Goal: Task Accomplishment & Management: Use online tool/utility

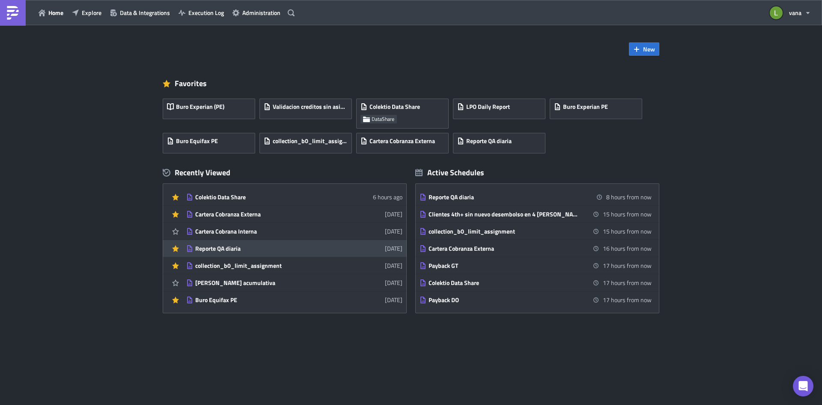
click at [250, 243] on link "Reporte QA diaria [DATE]" at bounding box center [294, 248] width 216 height 17
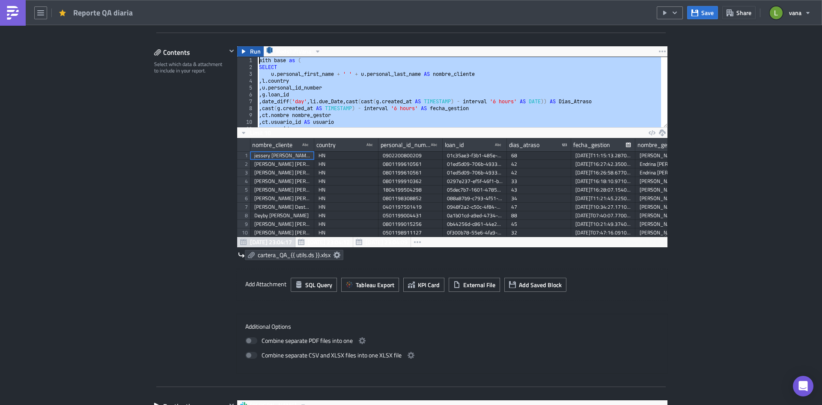
drag, startPoint x: 297, startPoint y: 116, endPoint x: 251, endPoint y: 50, distance: 80.7
click at [251, 50] on div "Run RedshiftVana from base b 1 2 3 4 5 6 7 8 9 10 11 12 with base as ( SELECT u…" at bounding box center [452, 147] width 431 height 202
type textarea "with base as ( SELECT"
click at [257, 134] on span "Limit 10" at bounding box center [260, 132] width 21 height 9
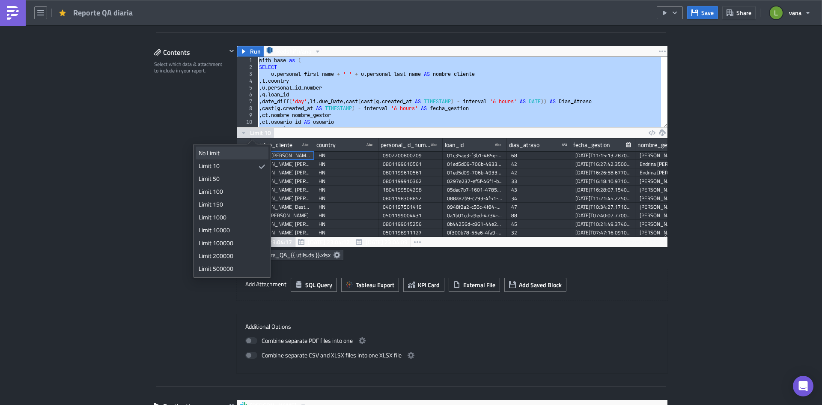
click at [234, 155] on div "No Limit" at bounding box center [231, 153] width 64 height 9
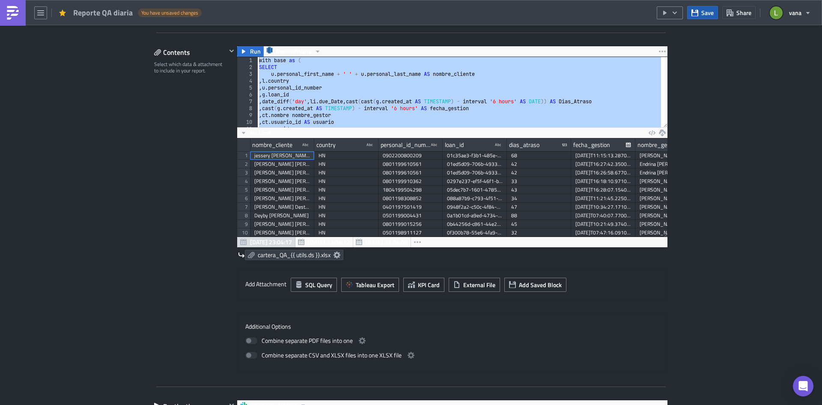
click at [701, 12] on button "Save" at bounding box center [702, 12] width 31 height 13
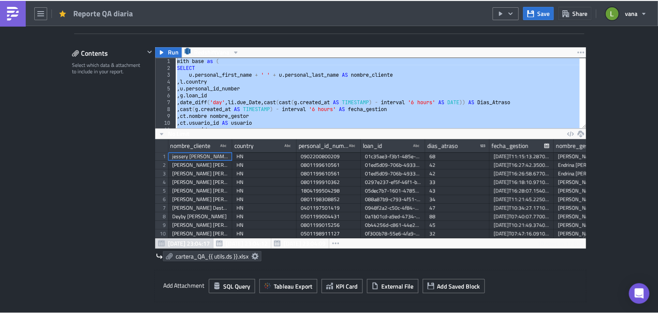
scroll to position [98, 430]
